Goal: Find specific page/section: Find specific page/section

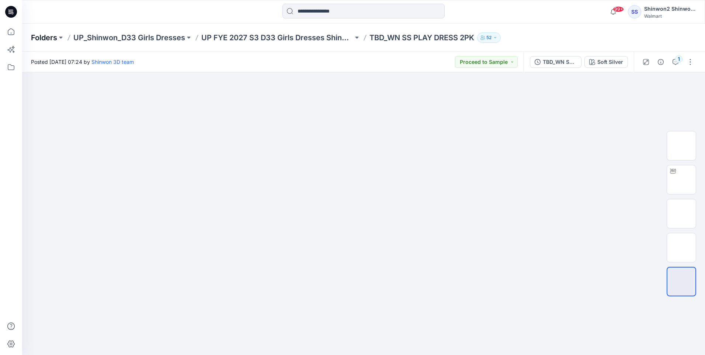
click at [51, 37] on p "Folders" at bounding box center [44, 37] width 26 height 10
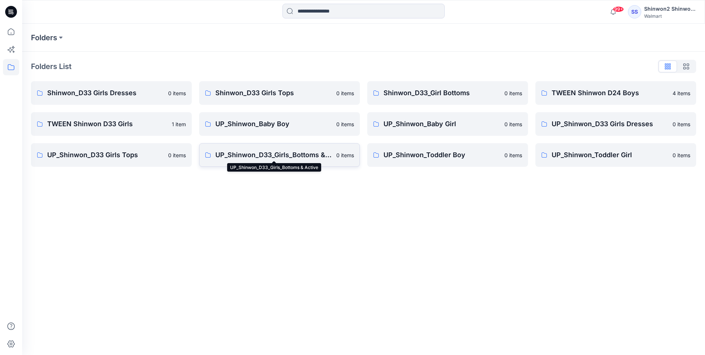
click at [259, 154] on p "UP_Shinwon_D33_Girls_Bottoms & Active" at bounding box center [273, 155] width 117 height 10
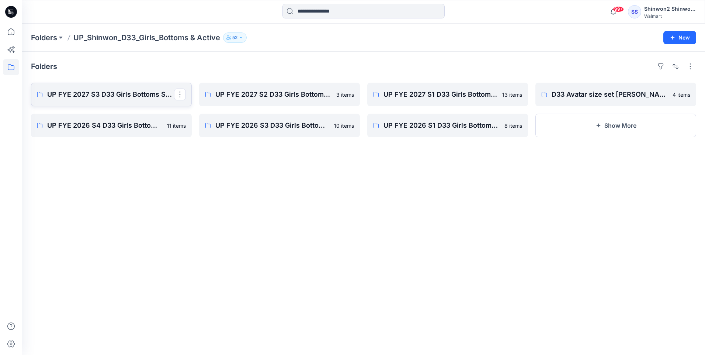
click at [137, 91] on p "UP FYE 2027 S3 D33 Girls Bottoms Shinwon" at bounding box center [110, 94] width 127 height 10
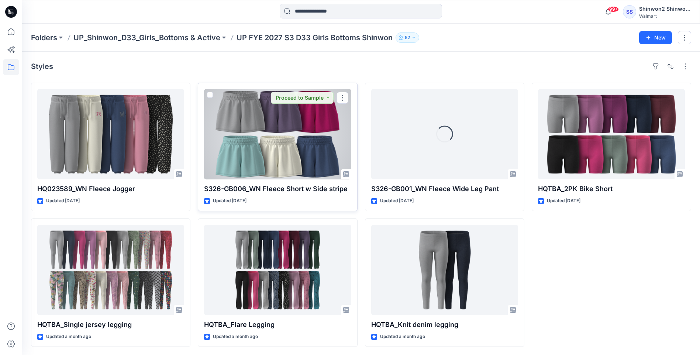
click at [326, 191] on p "S326-GB006_WN Fleece Short w Side stripe" at bounding box center [277, 189] width 147 height 10
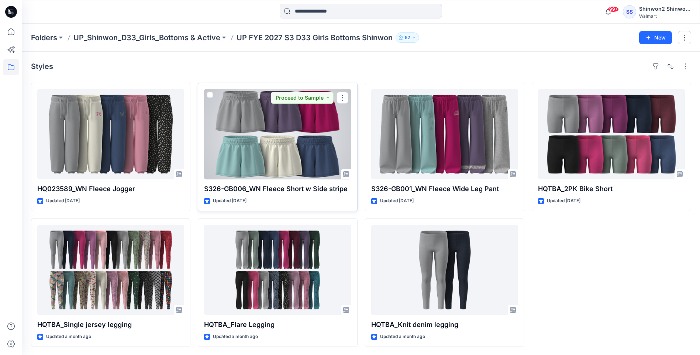
click at [320, 161] on div at bounding box center [277, 134] width 147 height 90
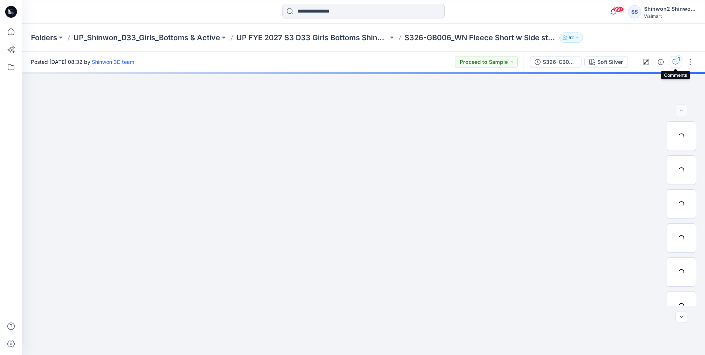
click at [676, 61] on div "1" at bounding box center [678, 58] width 7 height 7
